Goal: Transaction & Acquisition: Purchase product/service

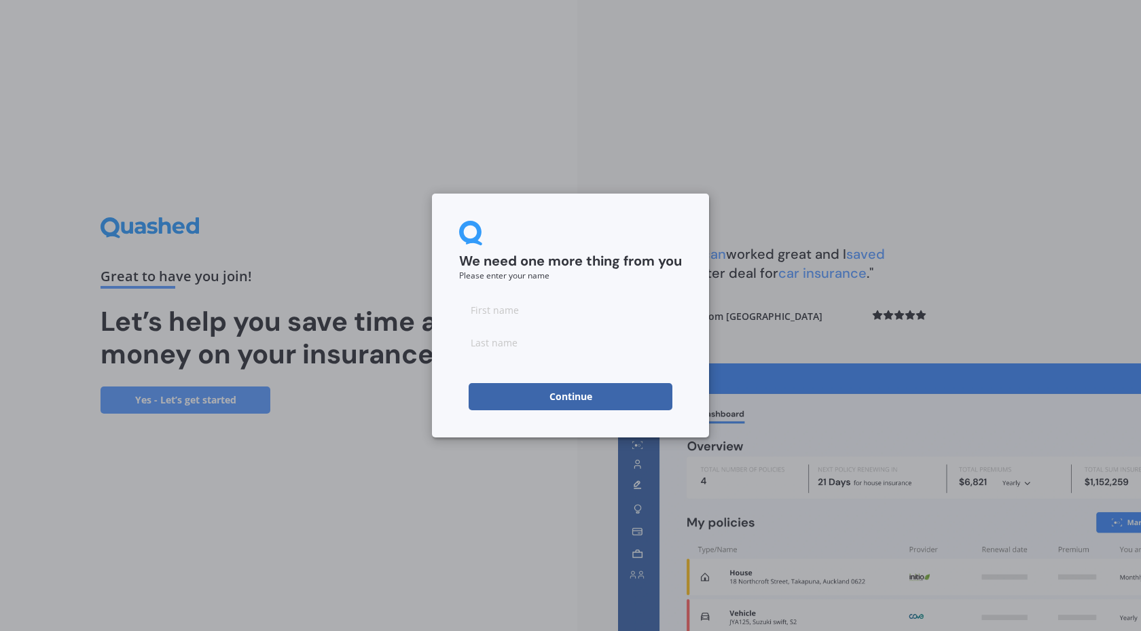
click at [571, 312] on input at bounding box center [570, 309] width 223 height 27
type input "[PERSON_NAME]"
type input "PEGG"
click at [577, 396] on button "Continue" at bounding box center [571, 396] width 204 height 27
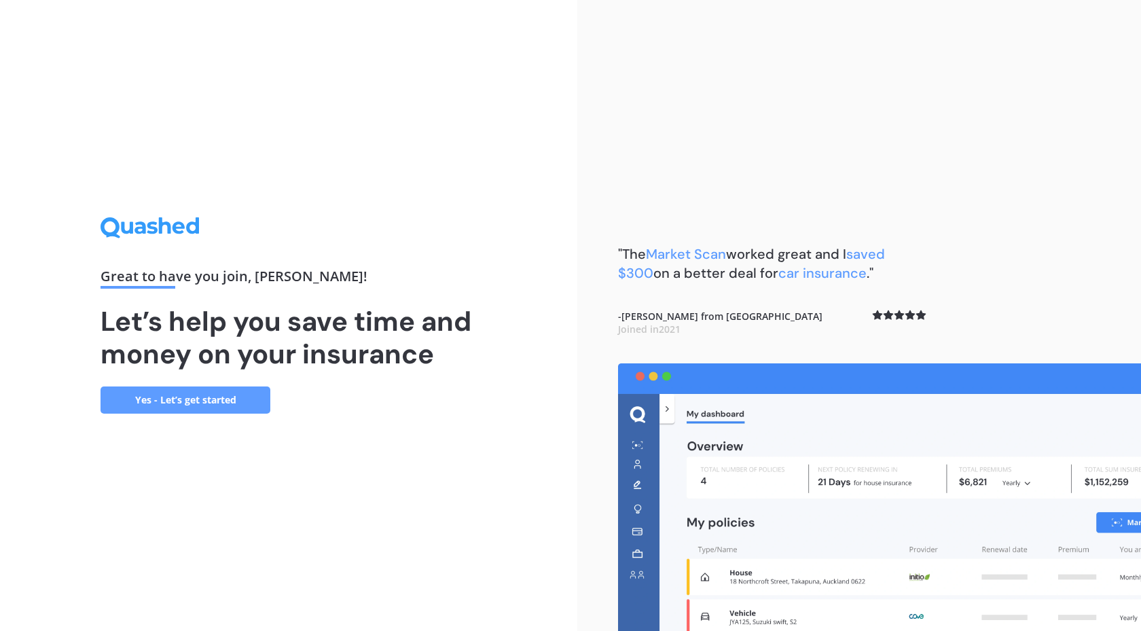
click at [191, 391] on link "Yes - Let’s get started" at bounding box center [186, 400] width 170 height 27
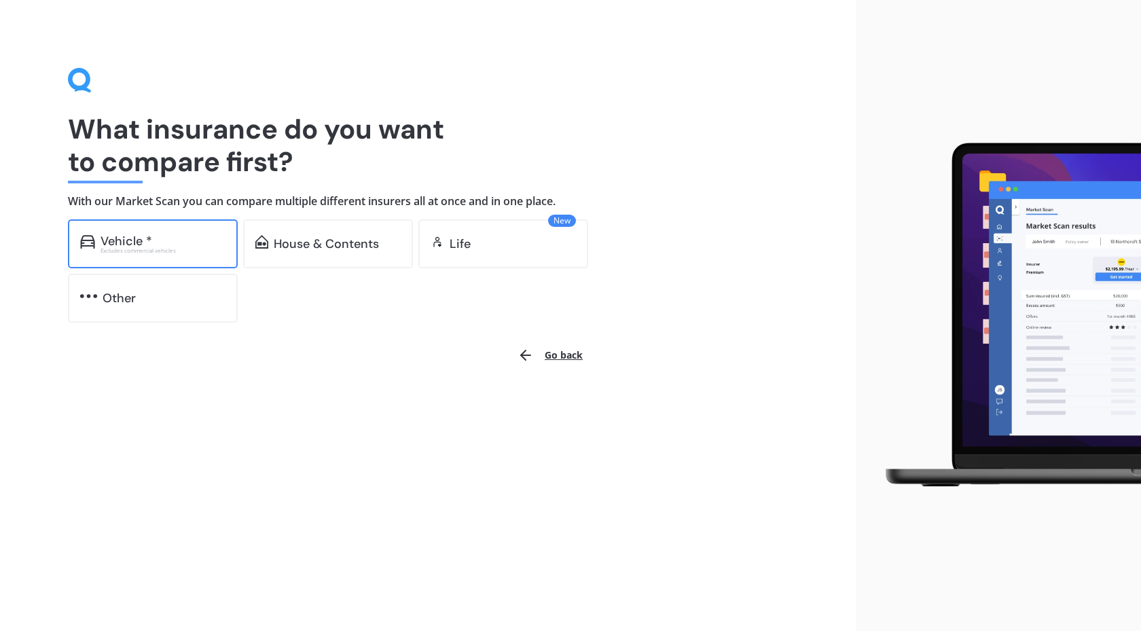
click at [118, 240] on div "Vehicle *" at bounding box center [127, 241] width 52 height 14
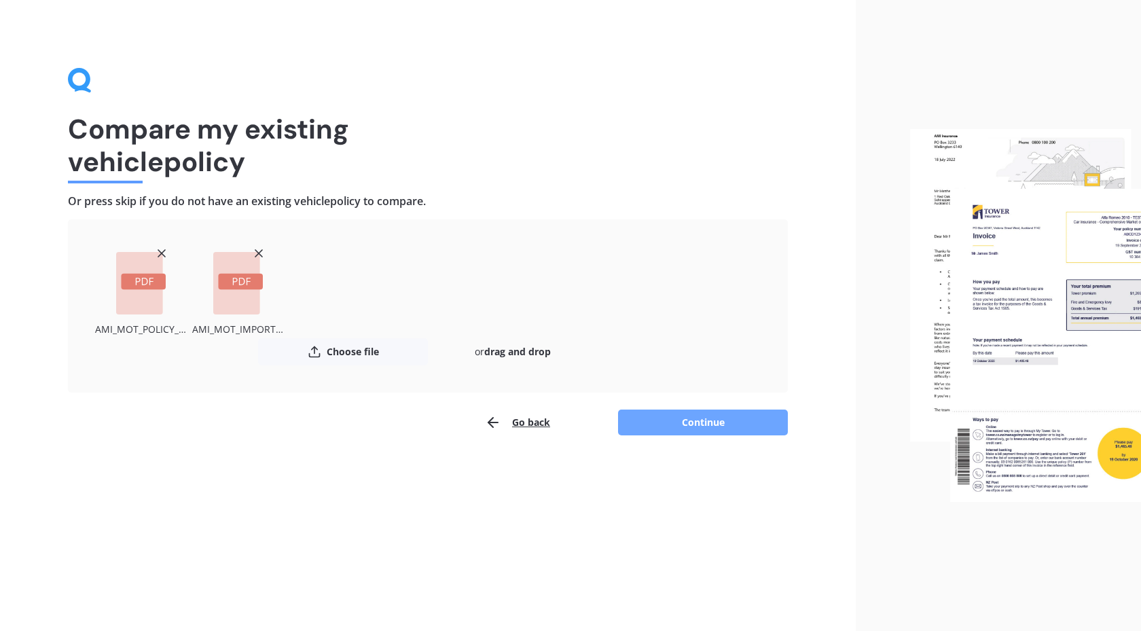
click at [694, 423] on button "Continue" at bounding box center [703, 423] width 170 height 26
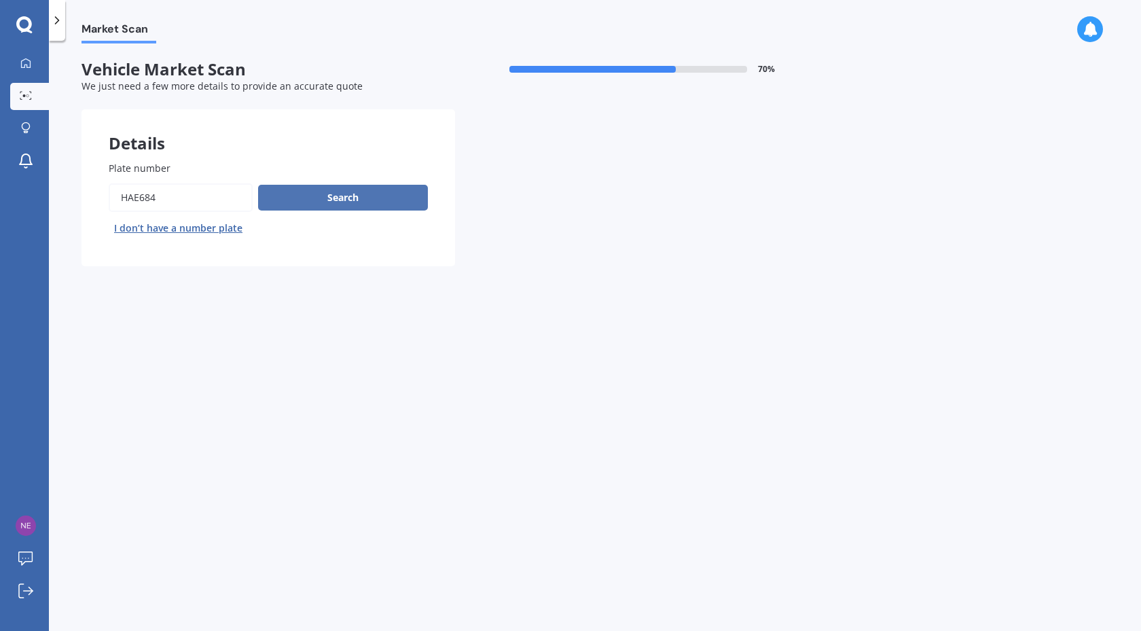
click at [334, 196] on button "Search" at bounding box center [343, 198] width 170 height 26
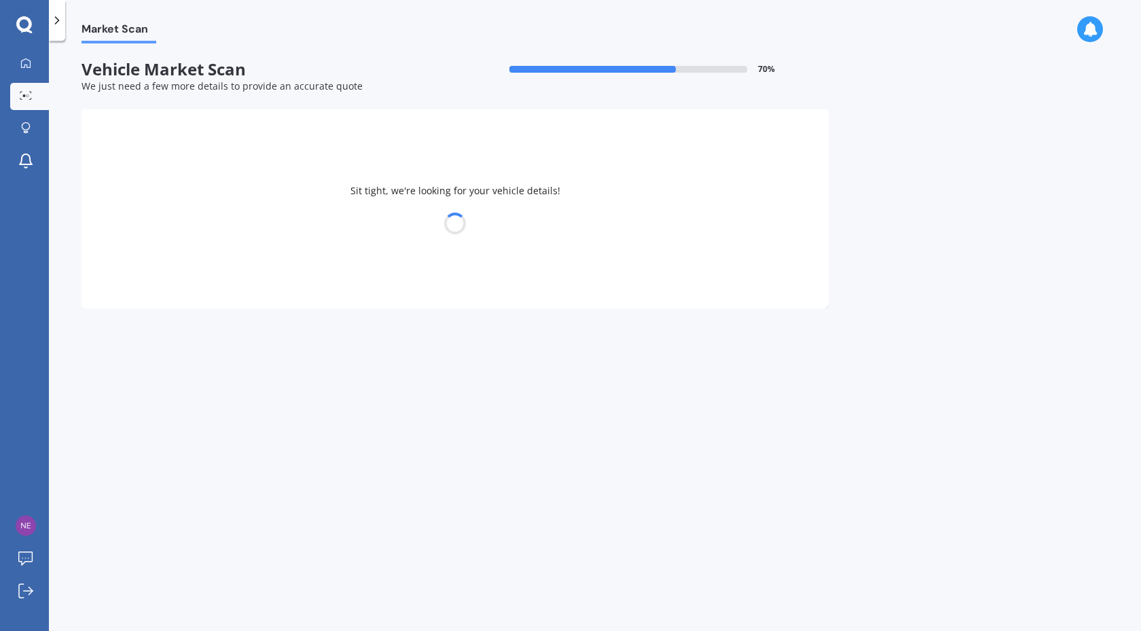
select select "HONDA"
select select "CIVIC"
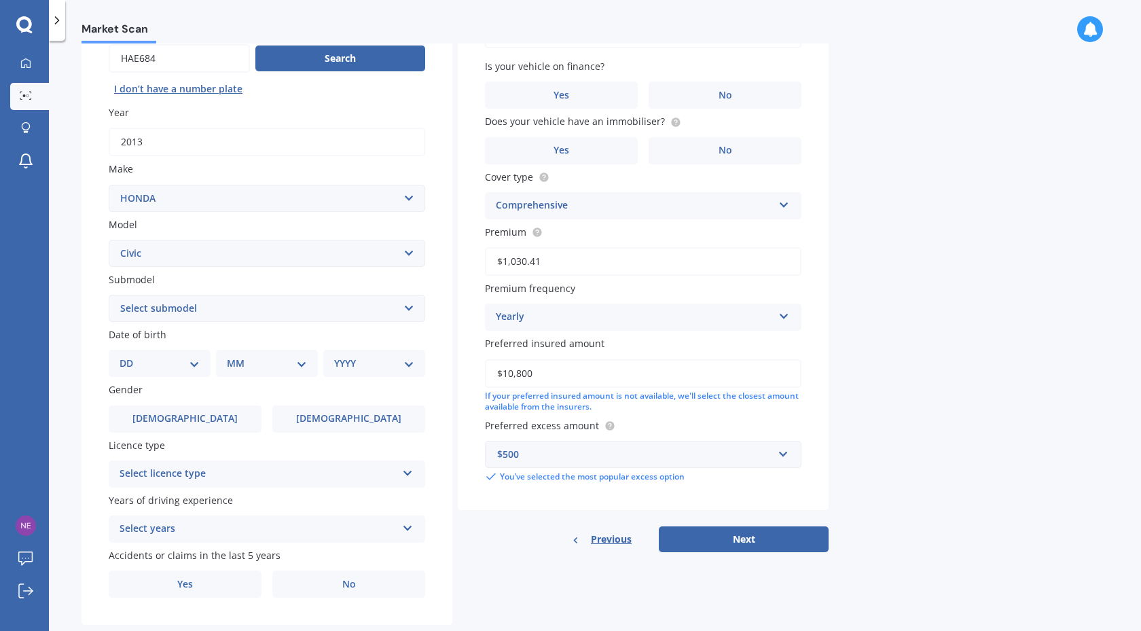
scroll to position [168, 0]
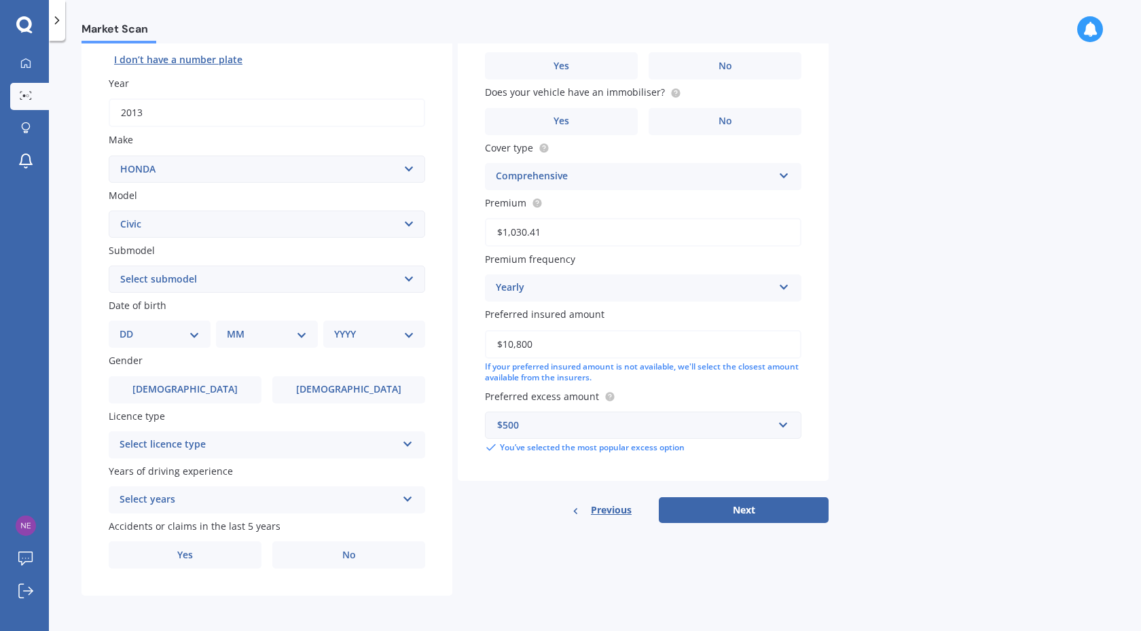
click at [196, 332] on select "DD 01 02 03 04 05 06 07 08 09 10 11 12 13 14 15 16 17 18 19 20 21 22 23 24 25 2…" at bounding box center [160, 334] width 80 height 15
select select "05"
click at [130, 327] on select "DD 01 02 03 04 05 06 07 08 09 10 11 12 13 14 15 16 17 18 19 20 21 22 23 24 25 2…" at bounding box center [160, 334] width 80 height 15
click at [296, 333] on select "MM 01 02 03 04 05 06 07 08 09 10 11 12" at bounding box center [269, 334] width 75 height 15
select select "04"
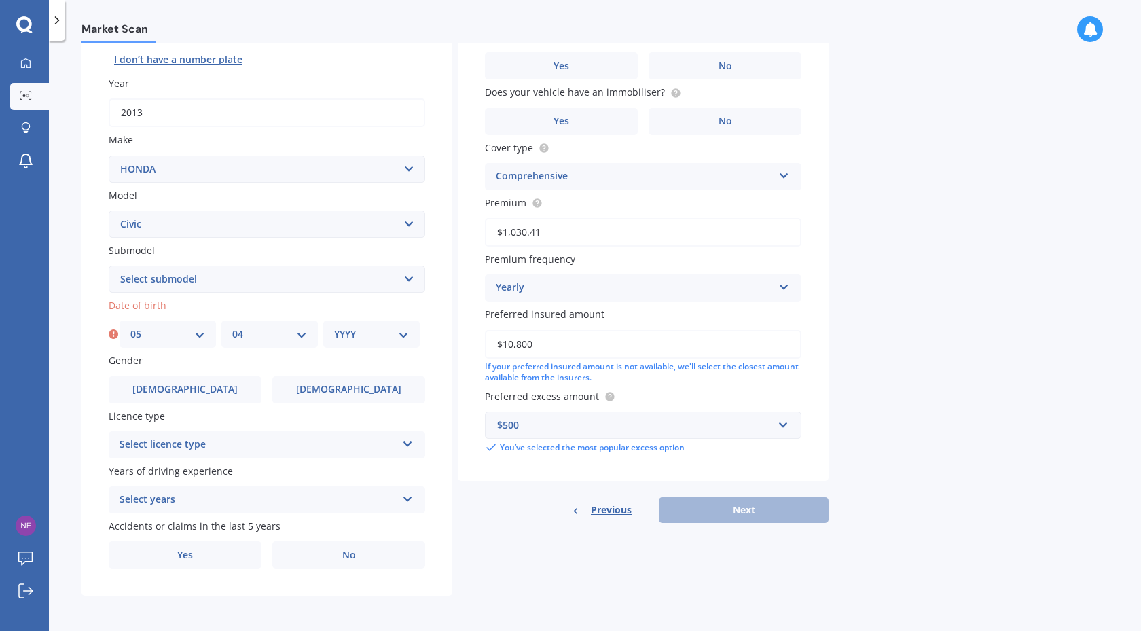
click at [232, 327] on select "MM 01 02 03 04 05 06 07 08 09 10 11 12" at bounding box center [269, 334] width 75 height 15
click at [363, 334] on select "YYYY 2025 2024 2023 2022 2021 2020 2019 2018 2017 2016 2015 2014 2013 2012 2011…" at bounding box center [371, 334] width 75 height 15
select select "1960"
click at [334, 327] on select "YYYY 2025 2024 2023 2022 2021 2020 2019 2018 2017 2016 2015 2014 2013 2012 2011…" at bounding box center [371, 334] width 75 height 15
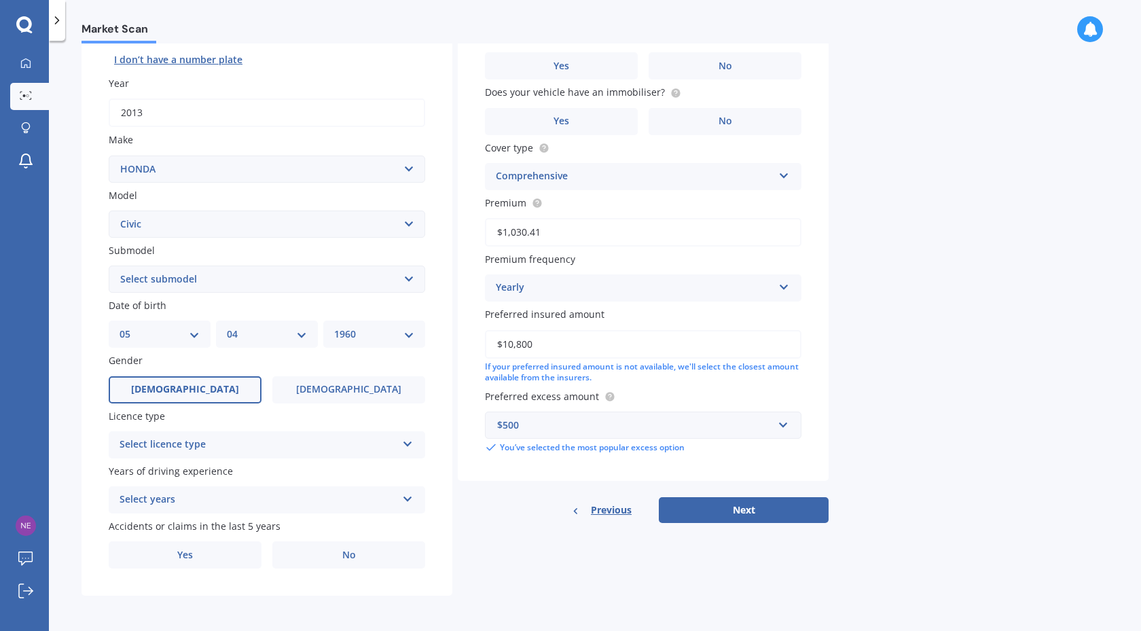
click at [195, 392] on span "[DEMOGRAPHIC_DATA]" at bounding box center [185, 390] width 108 height 12
click at [0, 0] on input "[DEMOGRAPHIC_DATA]" at bounding box center [0, 0] width 0 height 0
click at [222, 449] on div "Select licence type" at bounding box center [258, 445] width 277 height 16
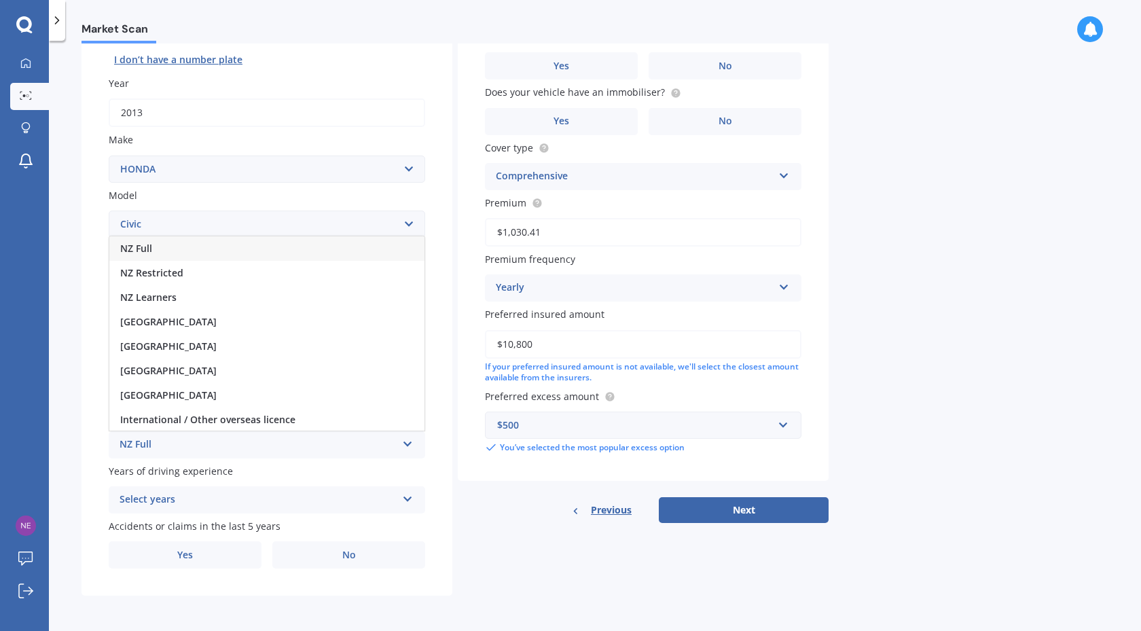
click at [151, 249] on span "NZ Full" at bounding box center [136, 248] width 32 height 13
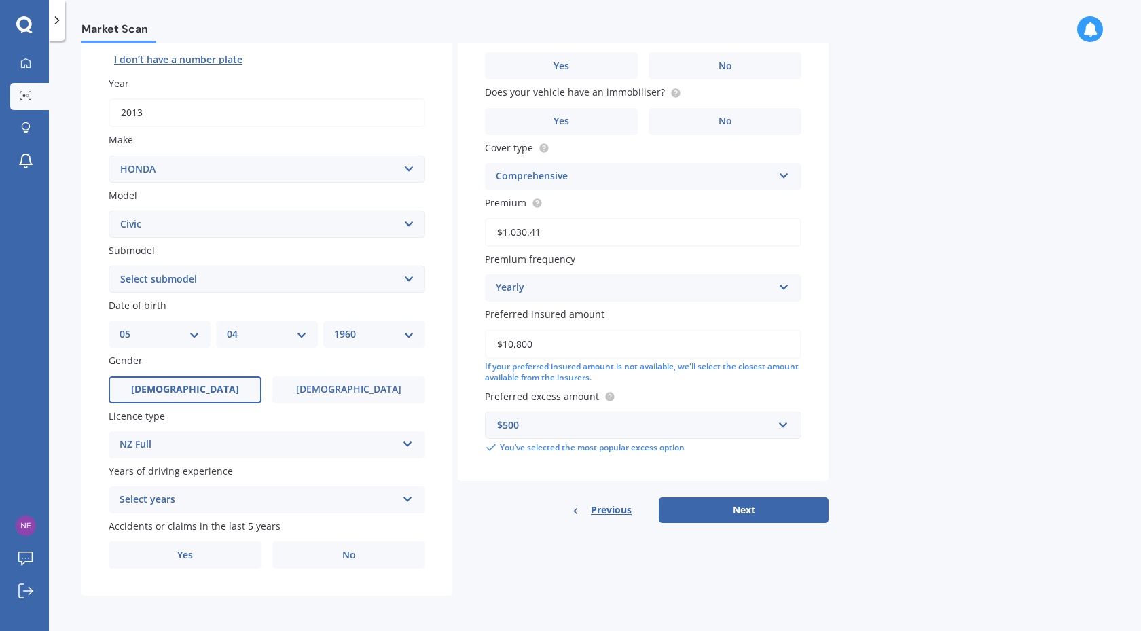
click at [197, 499] on div "Select years" at bounding box center [258, 500] width 277 height 16
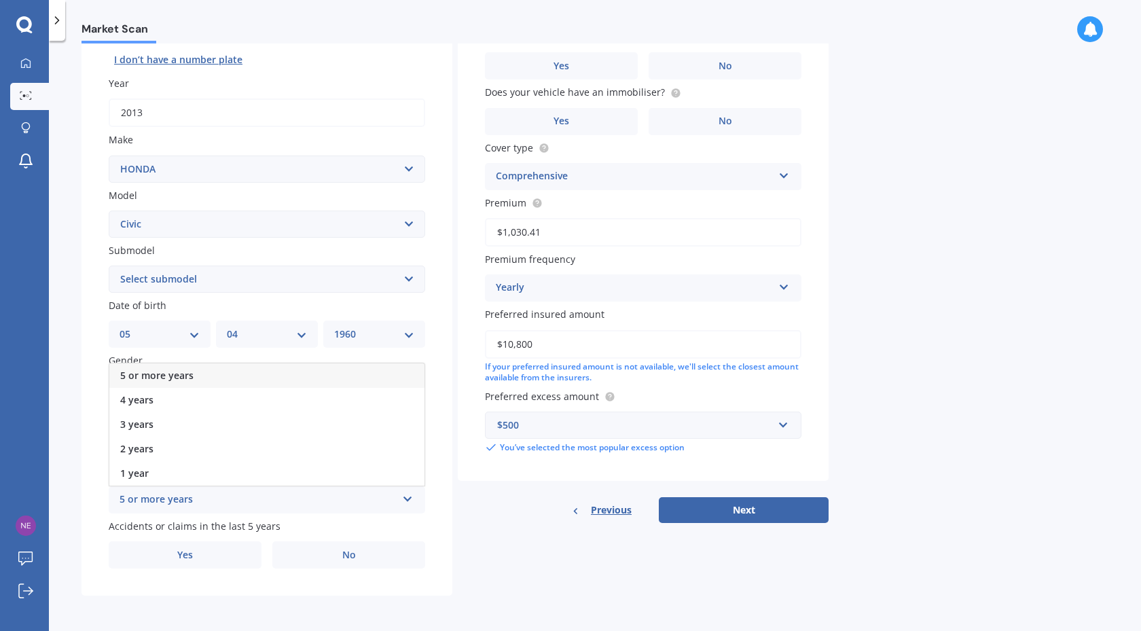
click at [179, 378] on span "5 or more years" at bounding box center [156, 375] width 73 height 13
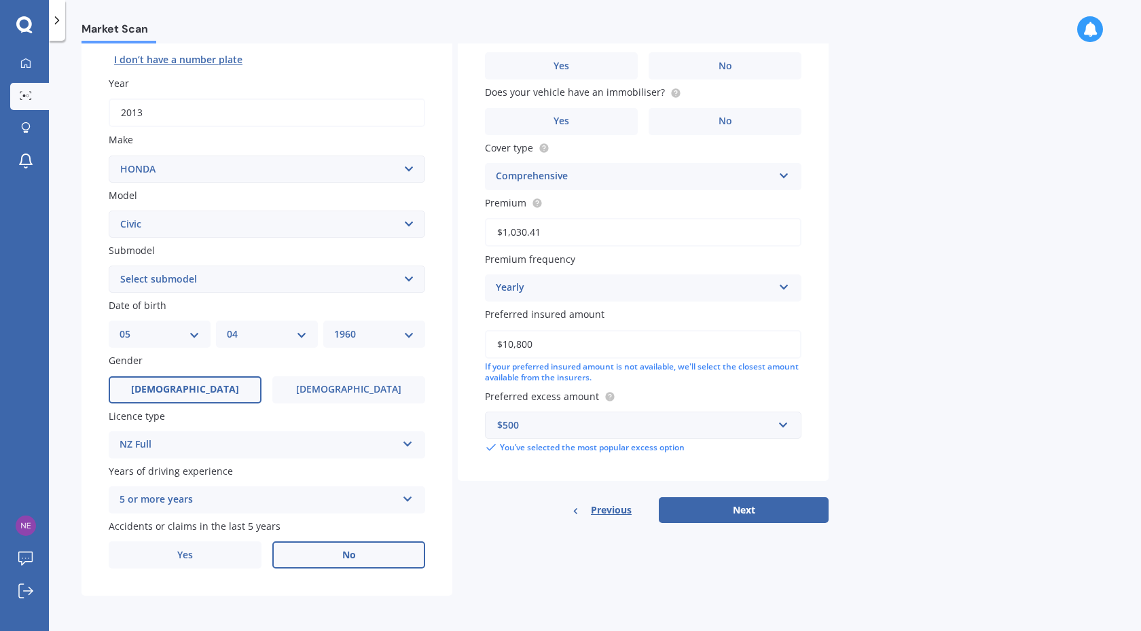
click at [344, 558] on span "No" at bounding box center [349, 556] width 14 height 12
click at [0, 0] on input "No" at bounding box center [0, 0] width 0 height 0
click at [790, 425] on input "text" at bounding box center [638, 425] width 304 height 26
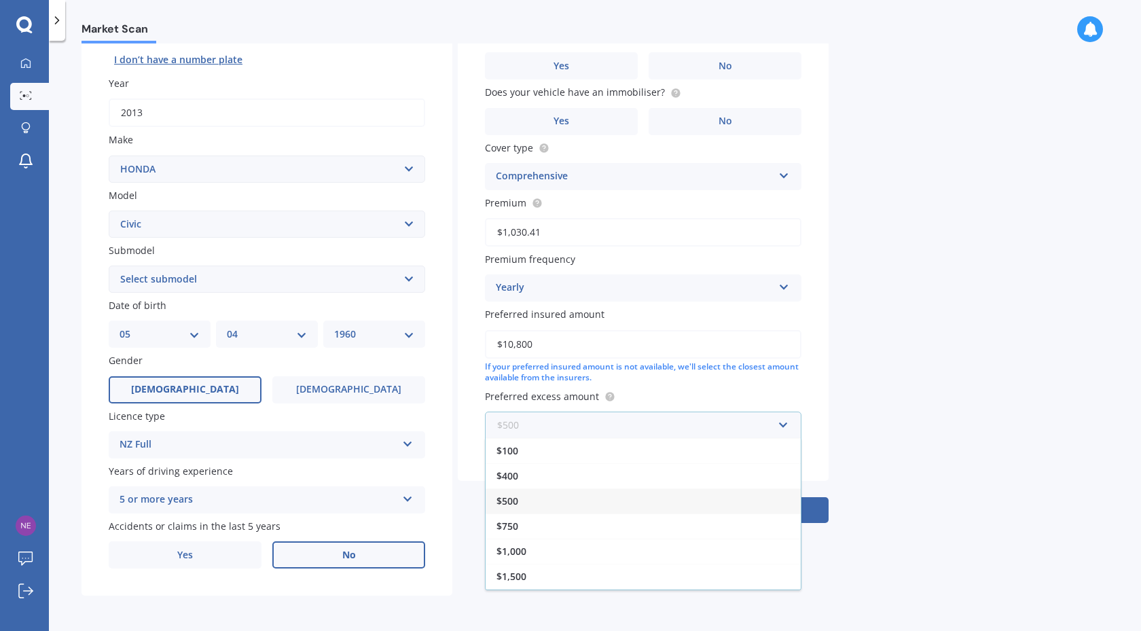
click at [790, 425] on input "text" at bounding box center [638, 425] width 304 height 26
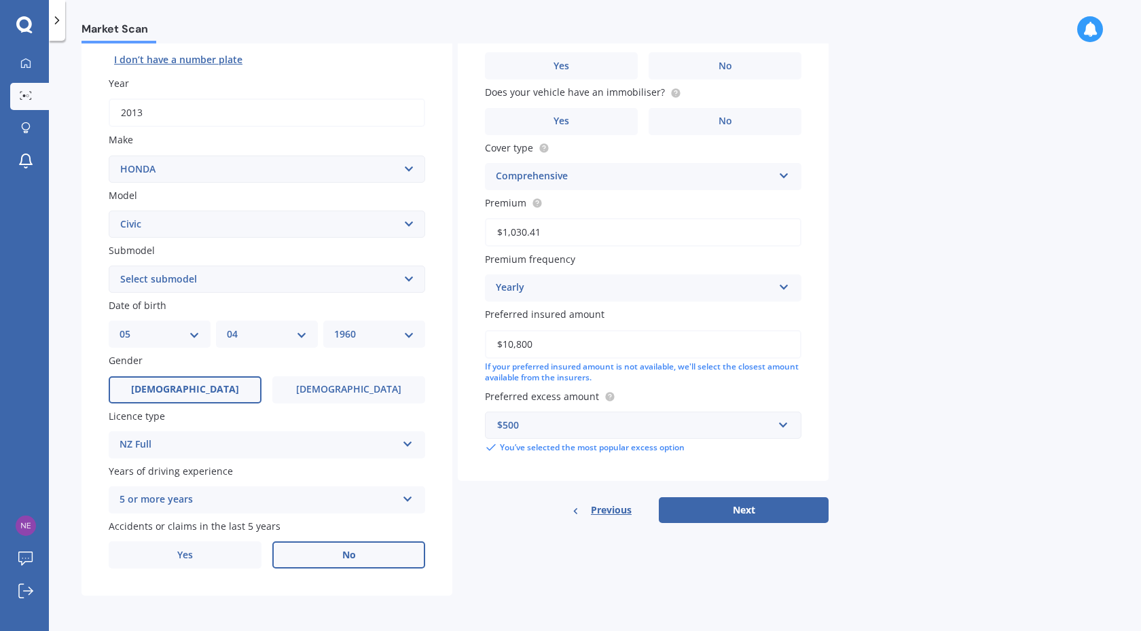
click at [891, 412] on div "Market Scan Vehicle Market Scan 70 % We just need a few more details to provide…" at bounding box center [595, 338] width 1092 height 590
click at [739, 509] on button "Next" at bounding box center [744, 510] width 170 height 26
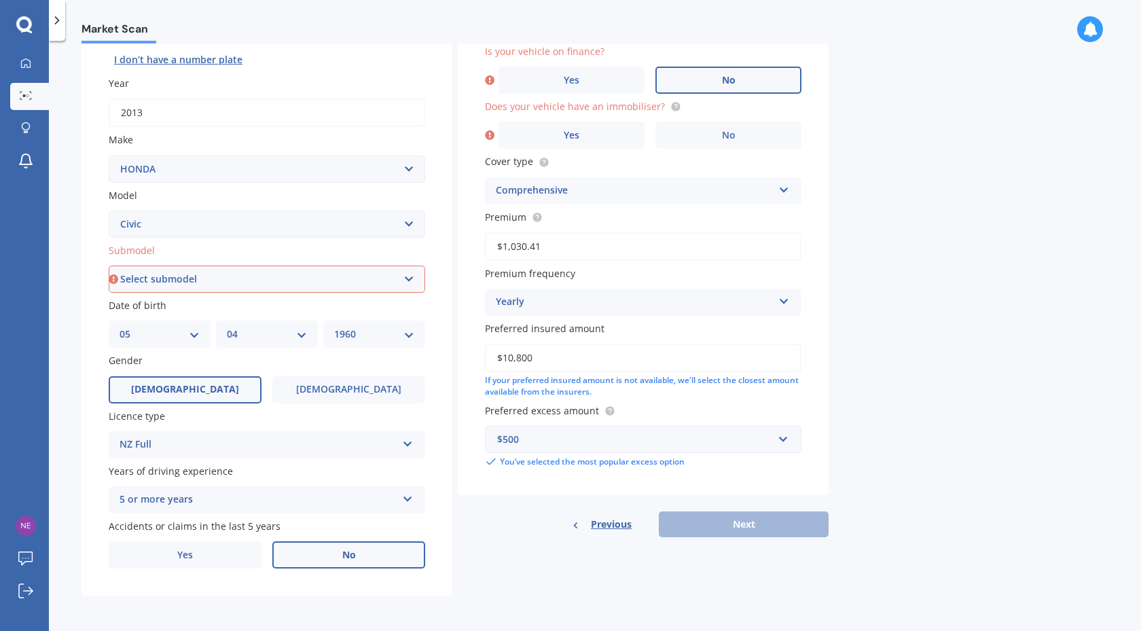
click at [741, 75] on label "No" at bounding box center [729, 80] width 146 height 27
click at [0, 0] on input "No" at bounding box center [0, 0] width 0 height 0
click at [575, 132] on span "Yes" at bounding box center [572, 136] width 16 height 12
click at [0, 0] on input "Yes" at bounding box center [0, 0] width 0 height 0
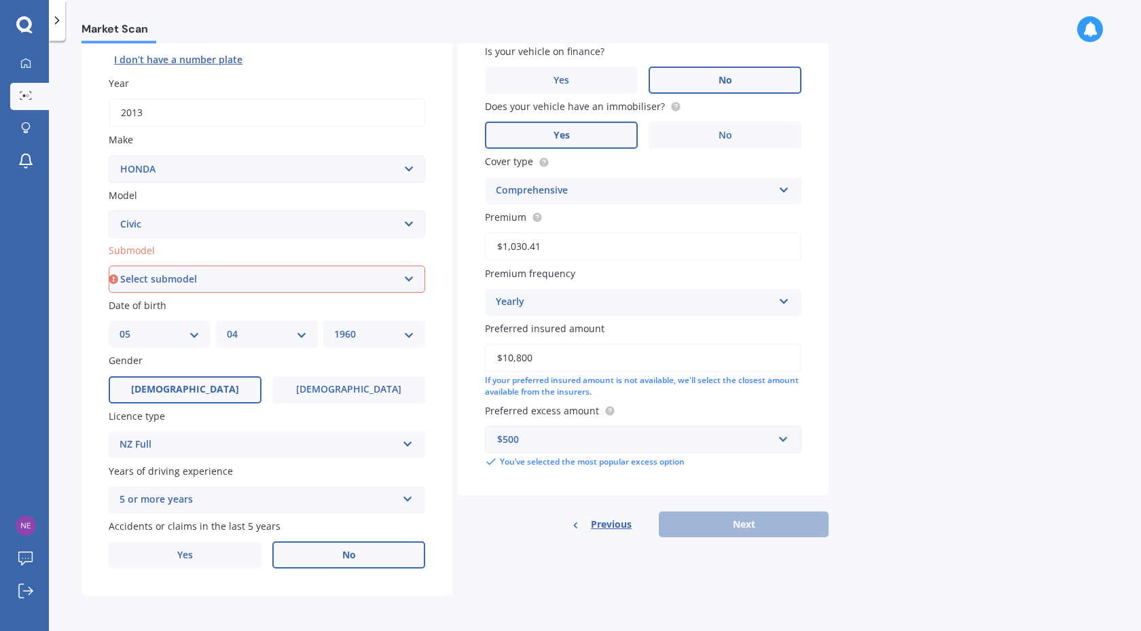
click at [749, 525] on div "Previous Next" at bounding box center [643, 525] width 371 height 26
click at [905, 257] on div "Market Scan Vehicle Market Scan 70 % We just need a few more details to provide…" at bounding box center [595, 338] width 1092 height 590
click at [411, 279] on select "Select submodel (all other) 1.8S 2.0S 4WD Wagon Breeze DX Euro 1.8L Exi GL GLi …" at bounding box center [267, 279] width 317 height 27
select select "EURO 1.8L"
click at [109, 266] on select "Select submodel (all other) 1.8S 2.0S 4WD Wagon Breeze DX Euro 1.8L Exi GL GLi …" at bounding box center [267, 279] width 317 height 27
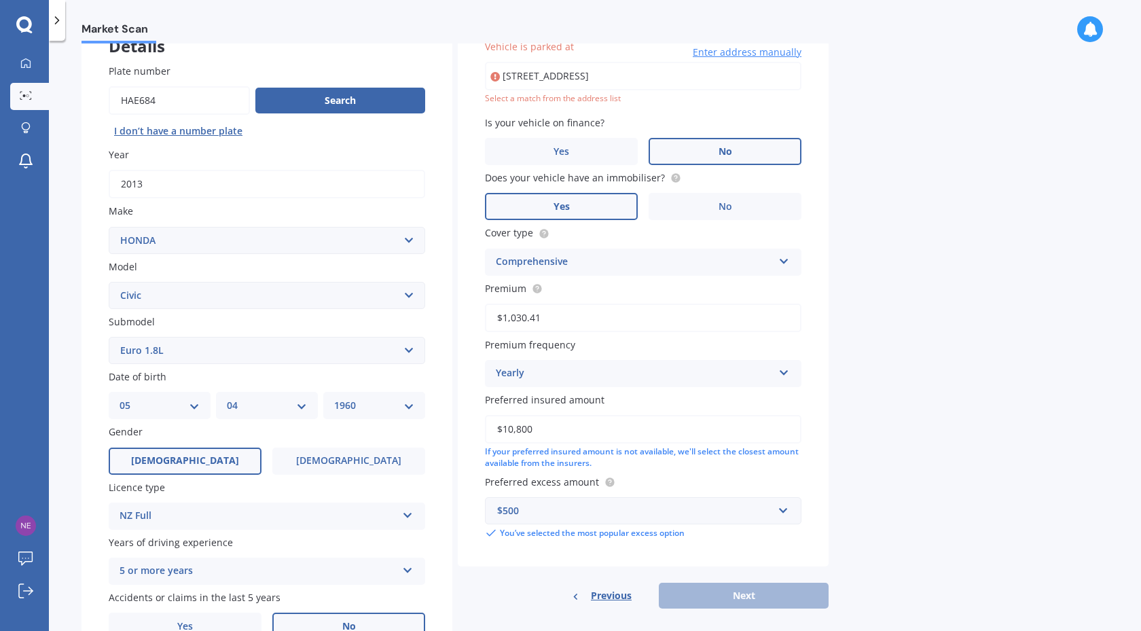
scroll to position [93, 0]
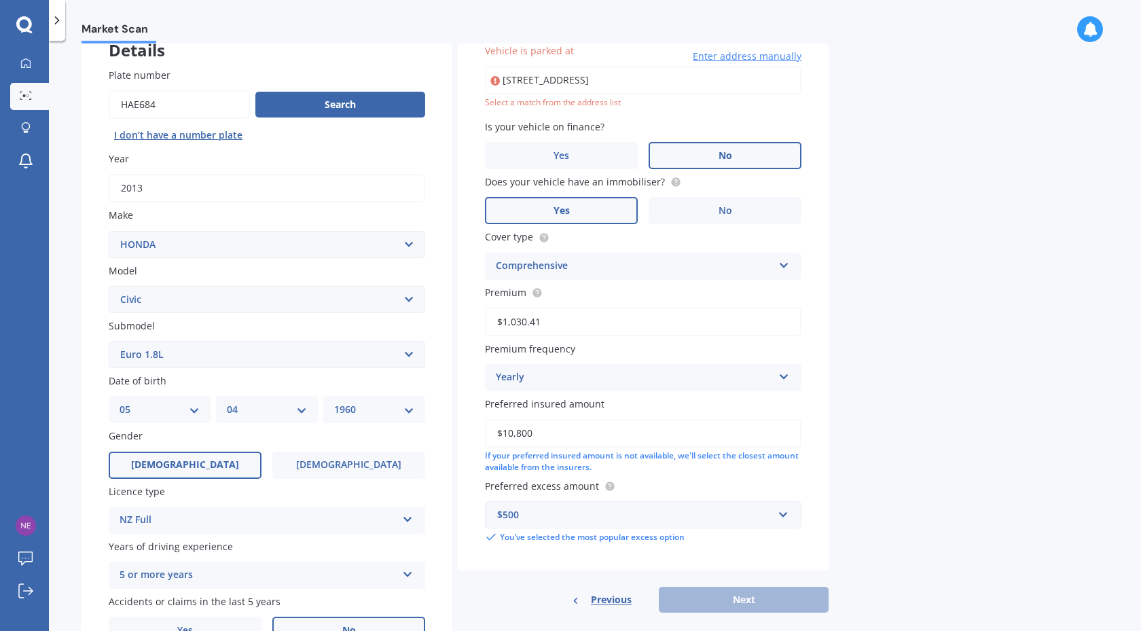
click at [937, 92] on div "Market Scan Vehicle Market Scan 70 % We just need a few more details to provide…" at bounding box center [595, 338] width 1092 height 590
click at [769, 77] on input "[STREET_ADDRESS]" at bounding box center [643, 80] width 317 height 29
type input "[STREET_ADDRESS]"
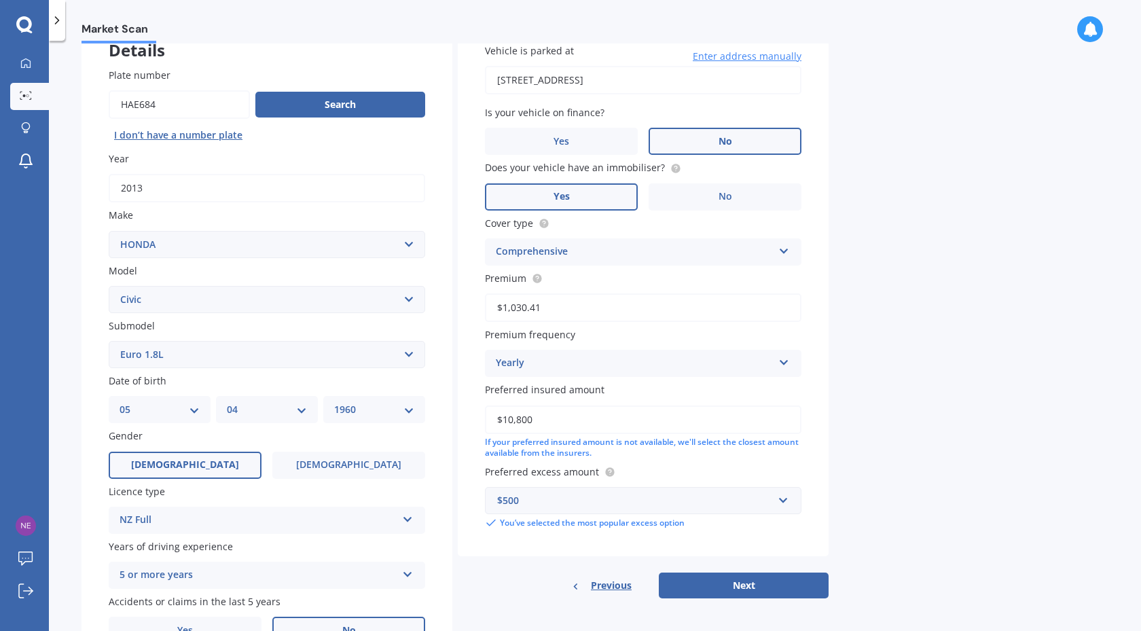
scroll to position [168, 0]
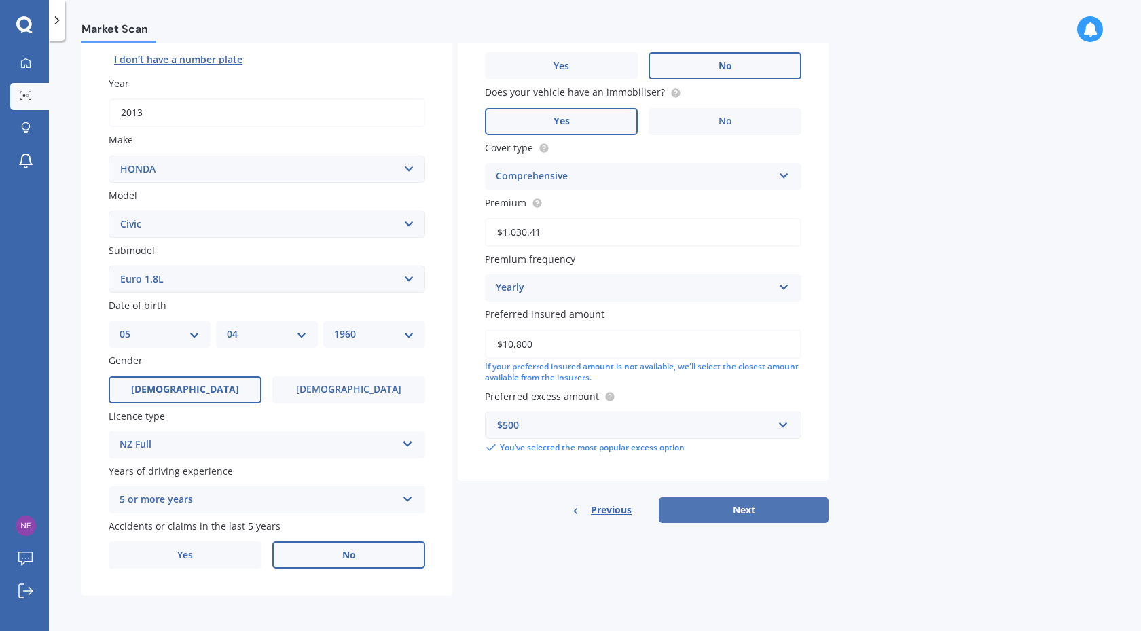
click at [739, 508] on button "Next" at bounding box center [744, 510] width 170 height 26
select select "05"
select select "04"
select select "1960"
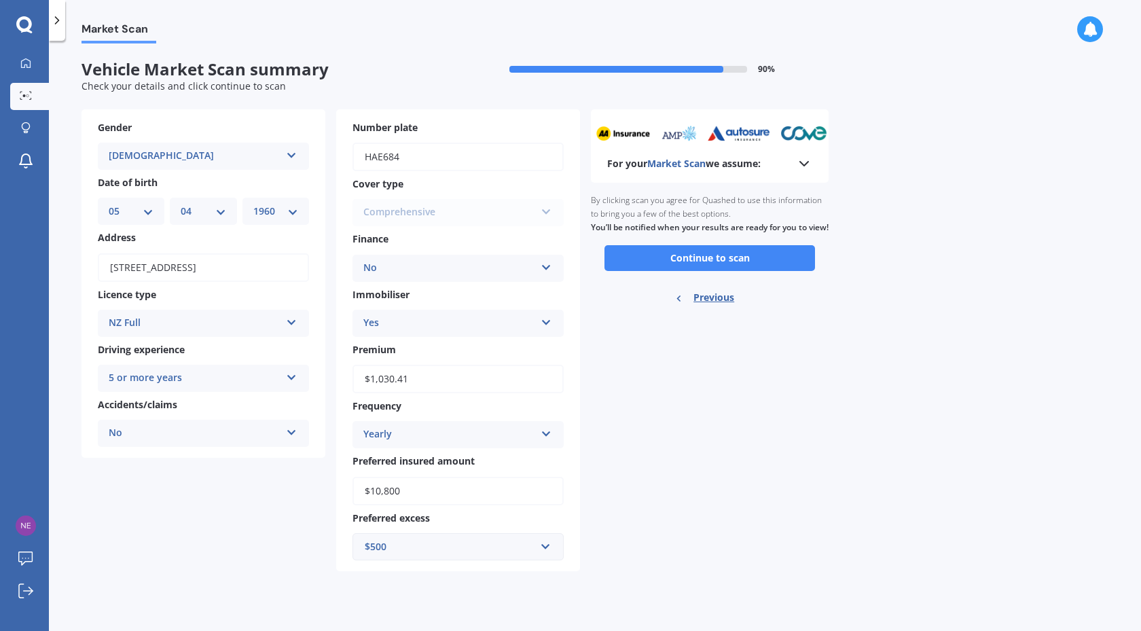
scroll to position [0, 0]
click at [715, 271] on button "Continue to scan" at bounding box center [710, 258] width 211 height 26
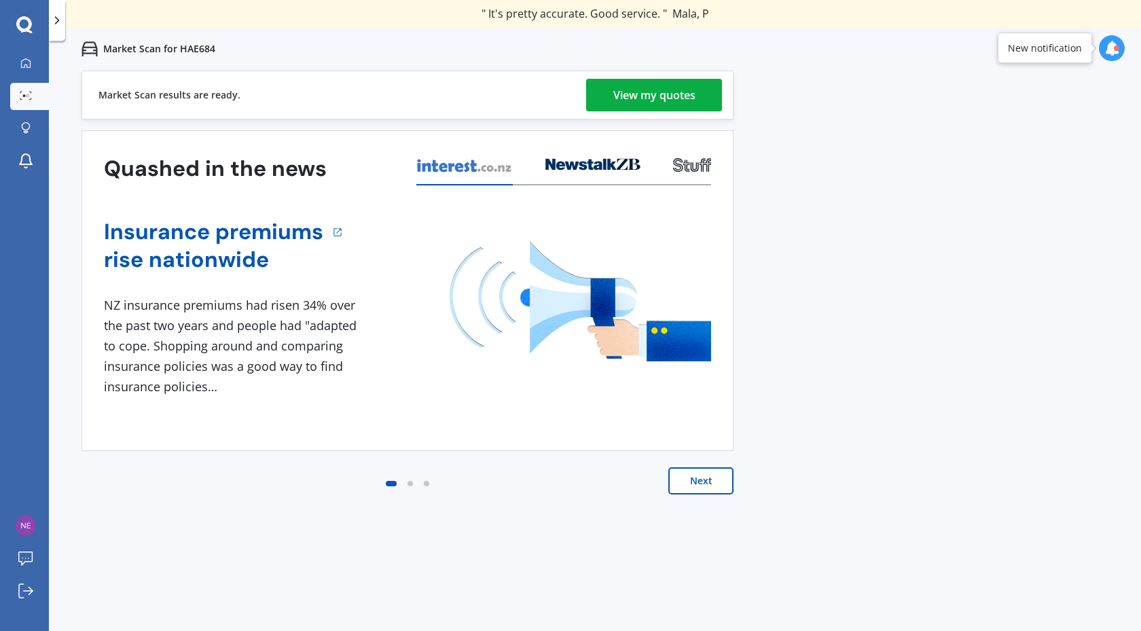
click at [660, 93] on div "View my quotes" at bounding box center [654, 95] width 82 height 33
